Goal: Task Accomplishment & Management: Use online tool/utility

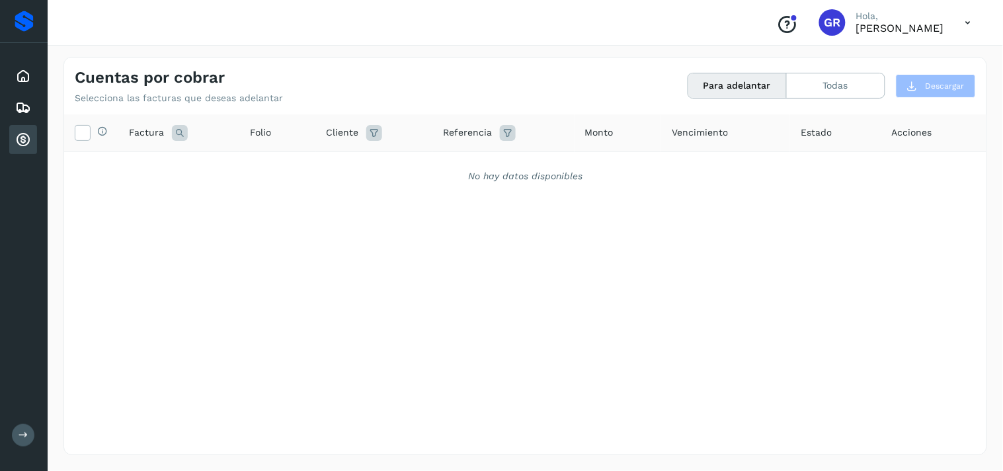
click at [29, 136] on icon at bounding box center [23, 140] width 16 height 16
click at [27, 132] on icon at bounding box center [23, 140] width 16 height 16
click at [24, 102] on icon at bounding box center [23, 108] width 16 height 16
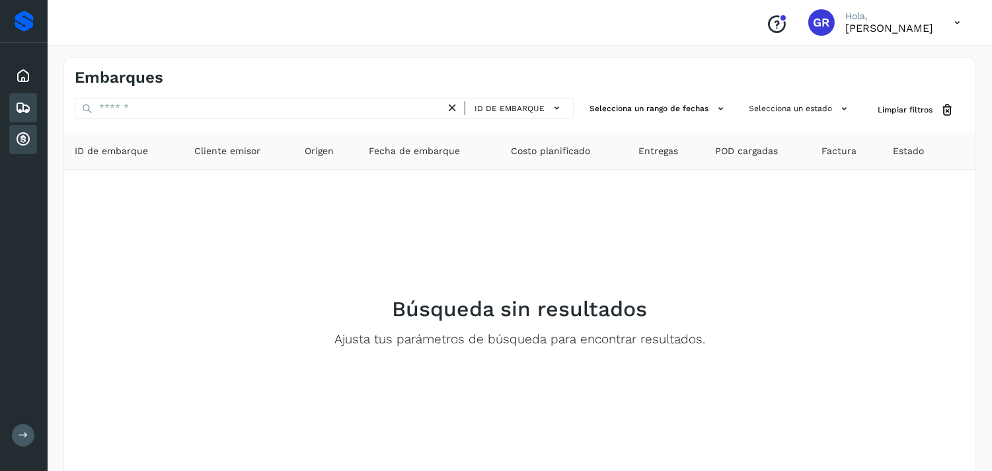
click at [22, 132] on icon at bounding box center [23, 140] width 16 height 16
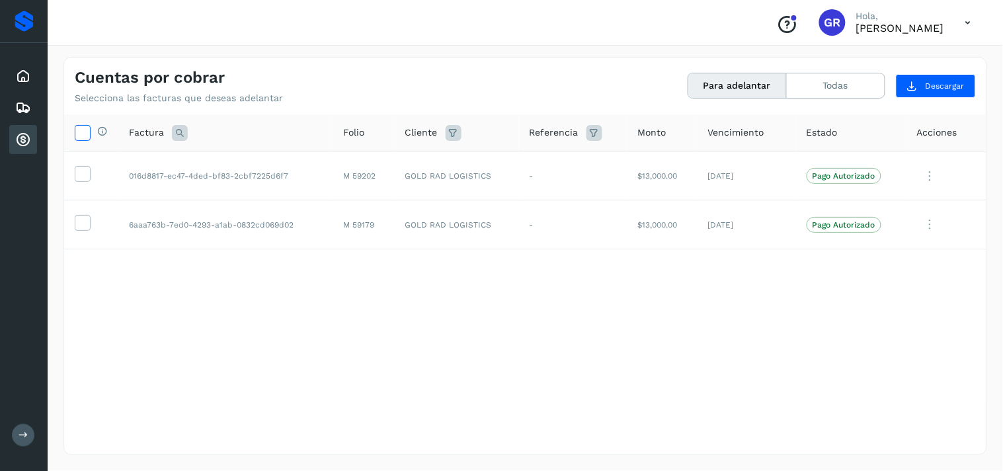
click at [83, 129] on icon at bounding box center [82, 132] width 14 height 14
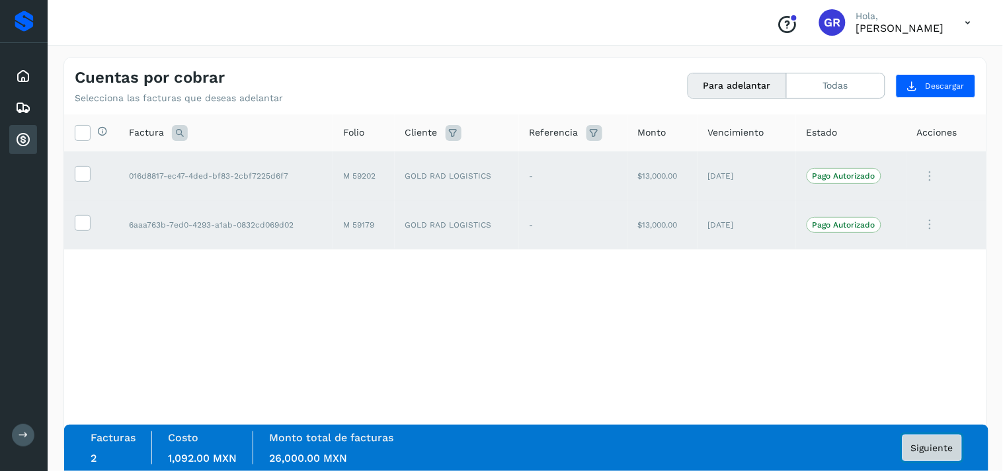
click at [931, 452] on button "Siguiente" at bounding box center [932, 447] width 60 height 26
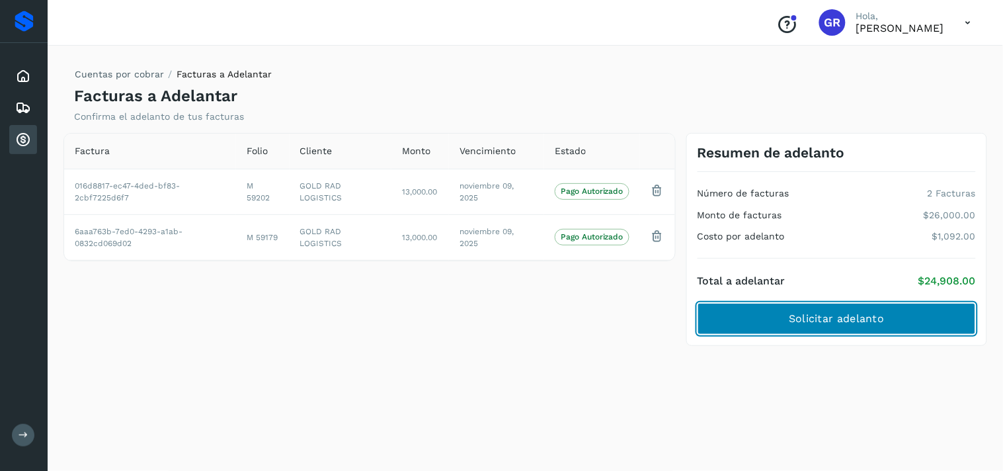
click at [868, 327] on button "Solicitar adelanto" at bounding box center [837, 319] width 278 height 32
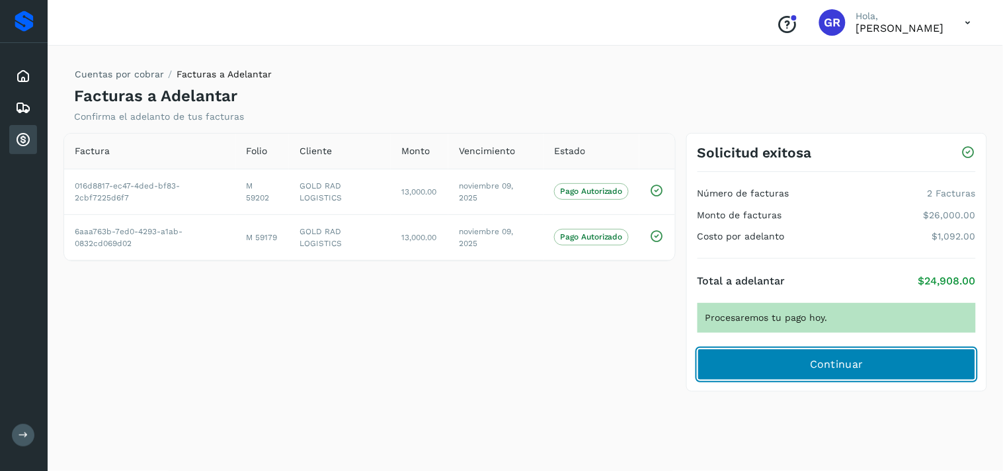
click at [797, 365] on button "Continuar" at bounding box center [837, 364] width 278 height 32
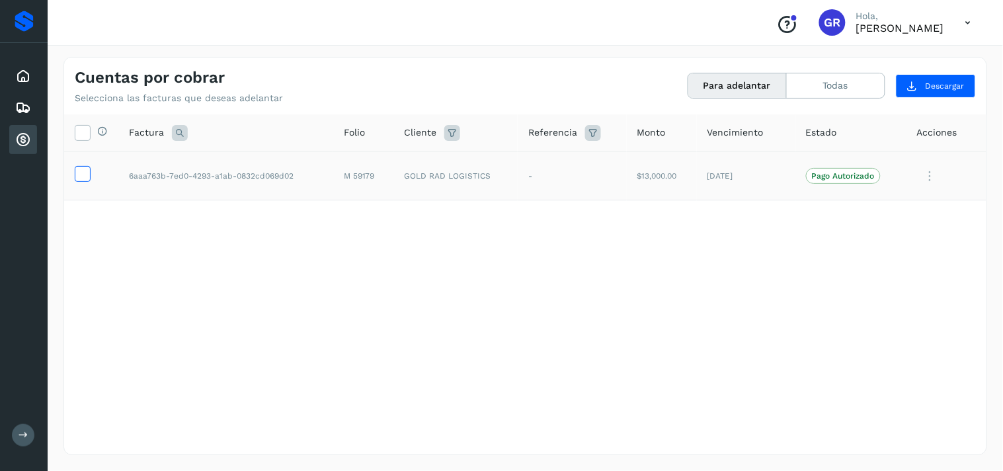
click at [83, 173] on icon at bounding box center [82, 173] width 14 height 14
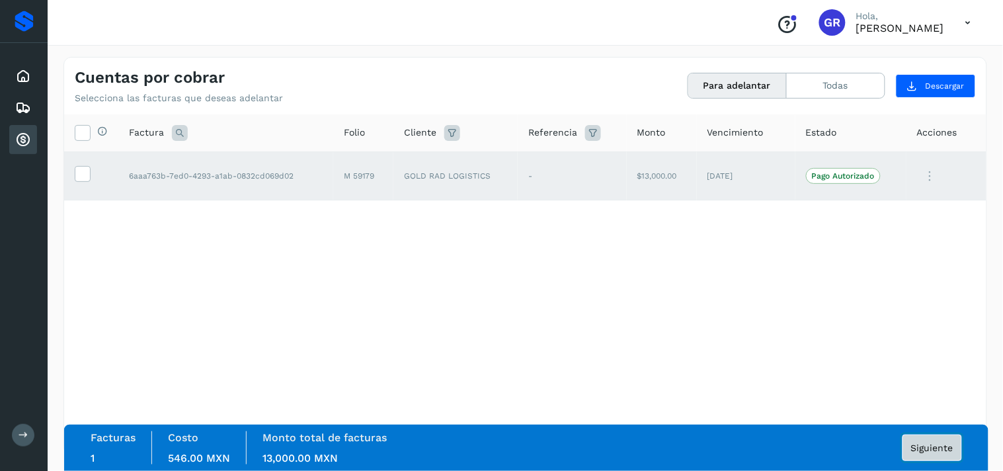
click at [928, 451] on span "Siguiente" at bounding box center [932, 447] width 42 height 9
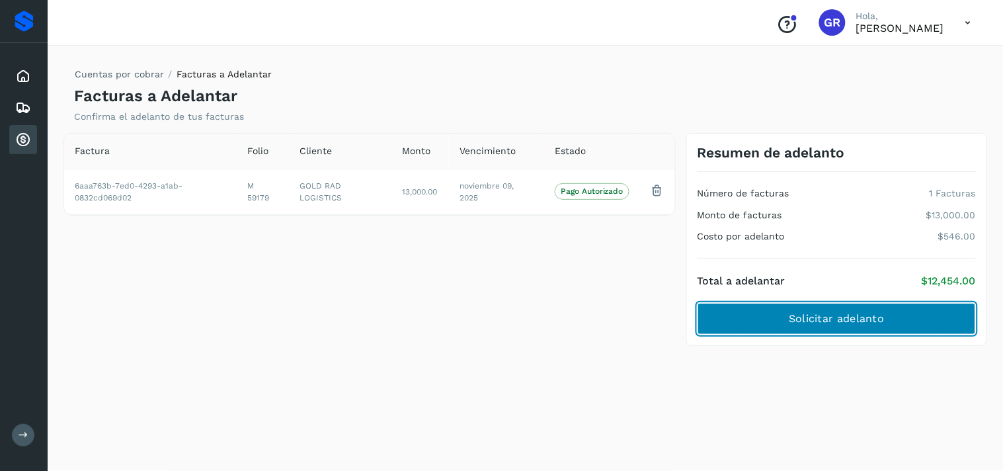
click at [875, 319] on span "Solicitar adelanto" at bounding box center [836, 318] width 95 height 15
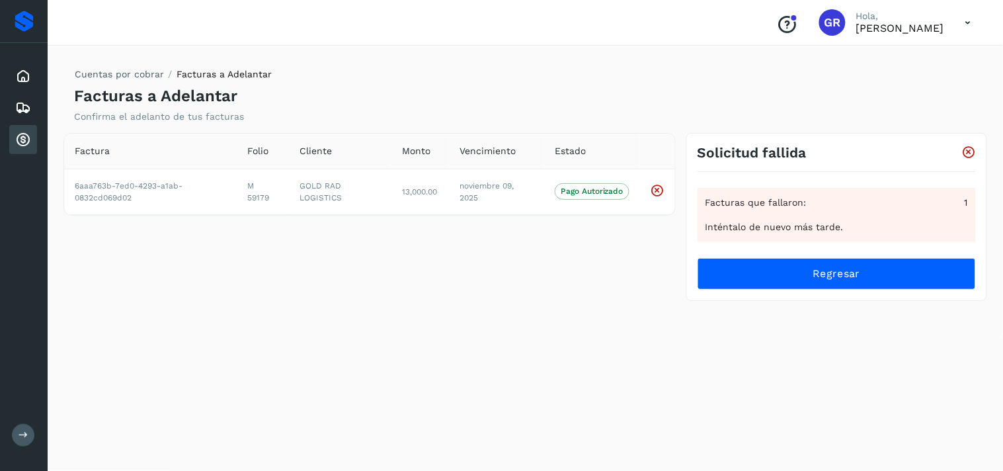
click at [789, 352] on div "Cuentas por cobrar Facturas a Adelantar Facturas a Adelantar Confirma el adelan…" at bounding box center [525, 256] width 924 height 398
click at [699, 326] on div "Cuentas por cobrar Facturas a Adelantar Facturas a Adelantar Confirma el adelan…" at bounding box center [525, 256] width 924 height 398
click at [969, 149] on icon at bounding box center [969, 152] width 14 height 14
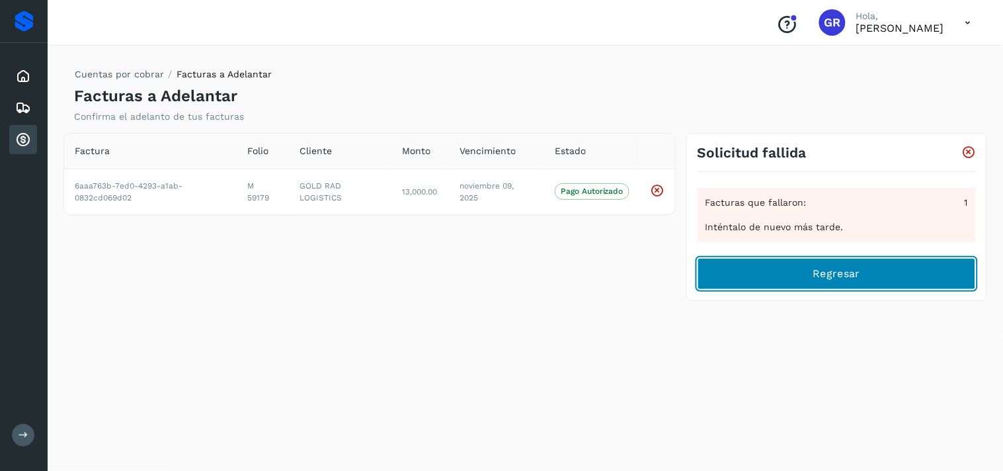
click at [807, 287] on button "Regresar" at bounding box center [837, 274] width 278 height 32
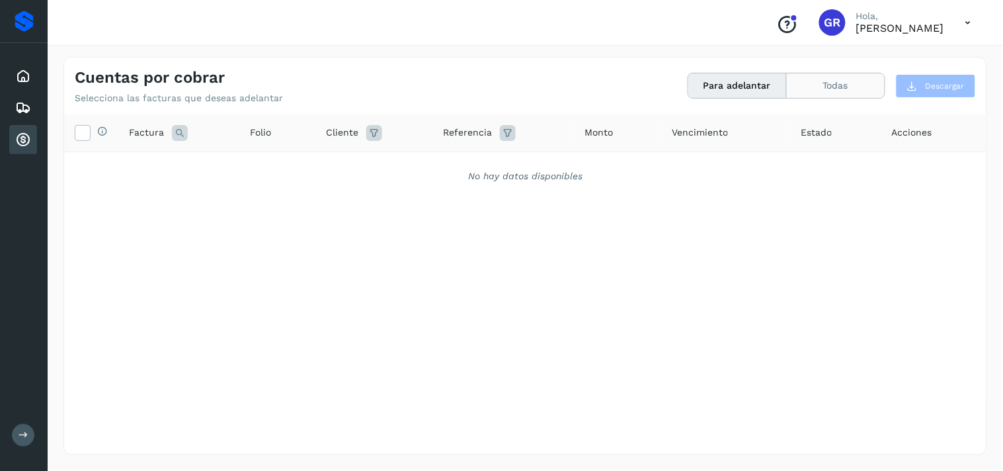
click at [822, 82] on button "Todas" at bounding box center [836, 85] width 98 height 24
